Goal: Find contact information: Find contact information

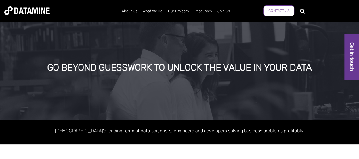
click at [273, 13] on link "Contact Us" at bounding box center [278, 10] width 31 height 11
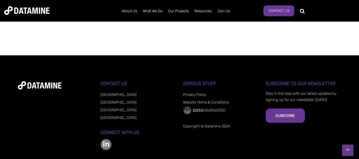
scroll to position [517, 0]
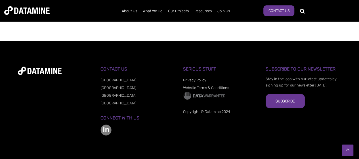
click at [135, 117] on h3 "Connect with us" at bounding box center [138, 117] width 76 height 5
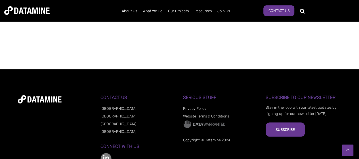
click at [112, 123] on link "[GEOGRAPHIC_DATA]" at bounding box center [118, 123] width 36 height 4
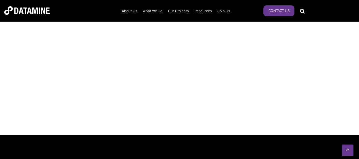
scroll to position [482, 0]
